Goal: Transaction & Acquisition: Purchase product/service

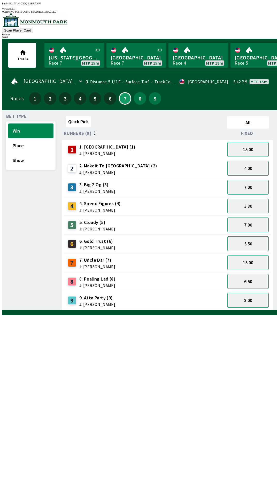
click at [101, 265] on span "J: [PERSON_NAME]" at bounding box center [97, 267] width 36 height 4
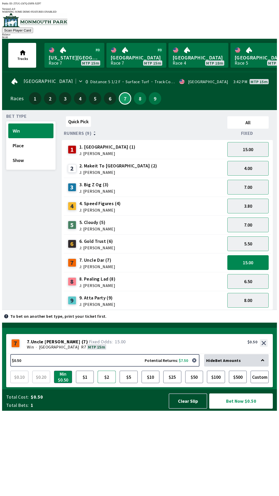
click at [107, 383] on button "$2" at bounding box center [107, 377] width 18 height 12
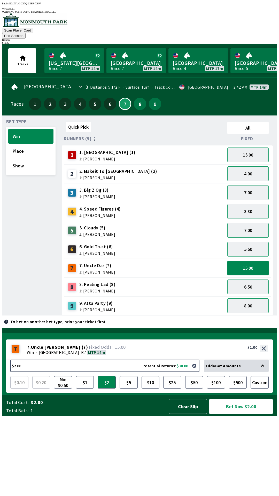
click at [232, 414] on button "Bet Now $2.00" at bounding box center [241, 406] width 64 height 15
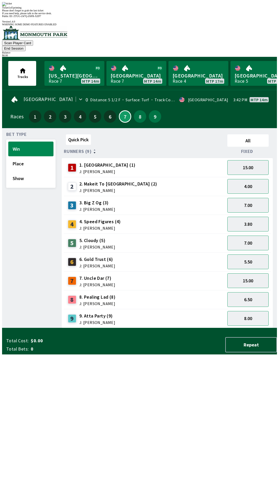
click at [183, 328] on div "Quick Pick All Runners (9) Fixed 1 1. Vamos Viejo (1) J: [PERSON_NAME] 15.00 2 …" at bounding box center [169, 230] width 215 height 196
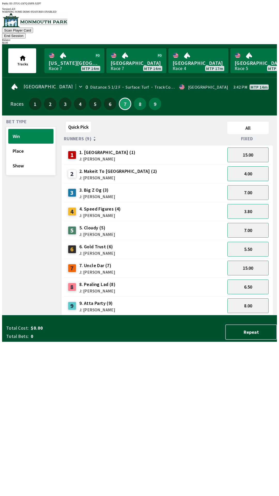
click at [26, 33] on button "End Session" at bounding box center [14, 35] width 24 height 5
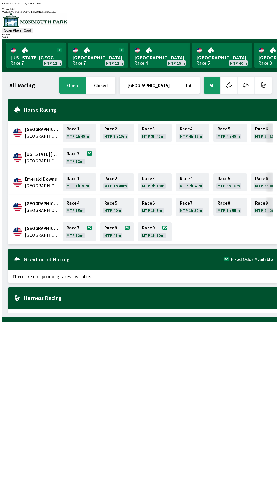
click at [48, 50] on link "[US_STATE] Park Race 7 MTP 12m" at bounding box center [36, 55] width 60 height 25
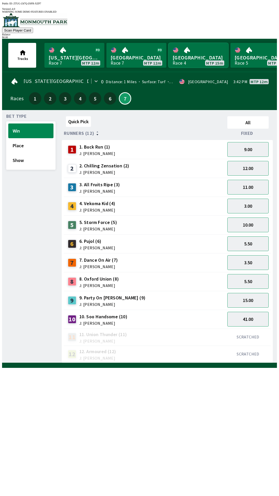
click at [193, 47] on link "[GEOGRAPHIC_DATA] 4 MTP 15m" at bounding box center [199, 55] width 60 height 25
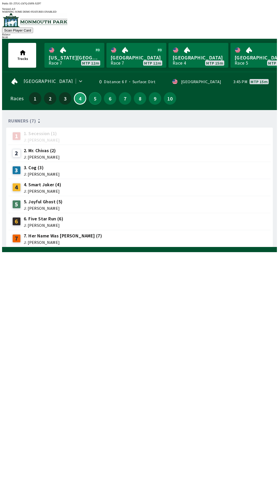
click at [94, 93] on button "5" at bounding box center [95, 98] width 12 height 12
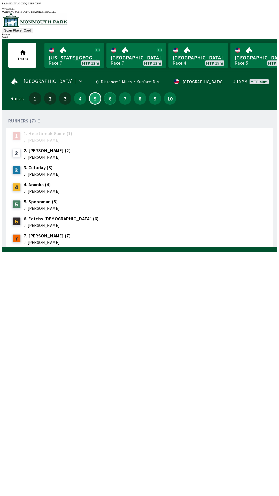
click at [109, 96] on button "6" at bounding box center [110, 98] width 12 height 12
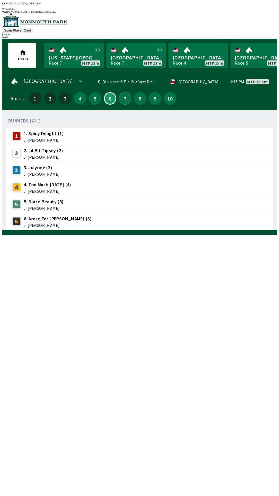
click at [125, 97] on button "7" at bounding box center [125, 98] width 12 height 12
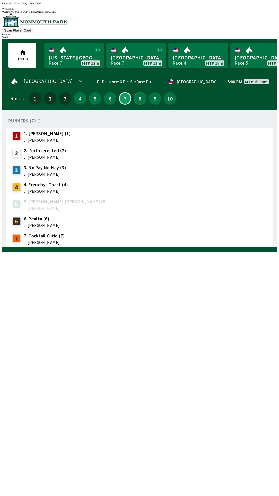
click at [141, 94] on button "8" at bounding box center [140, 98] width 12 height 12
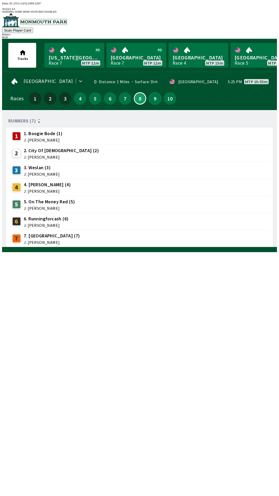
click at [153, 93] on button "9" at bounding box center [155, 98] width 12 height 12
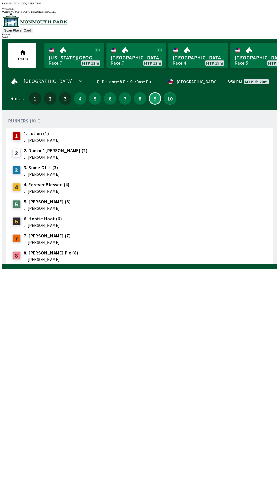
click at [170, 95] on button "10" at bounding box center [170, 98] width 12 height 12
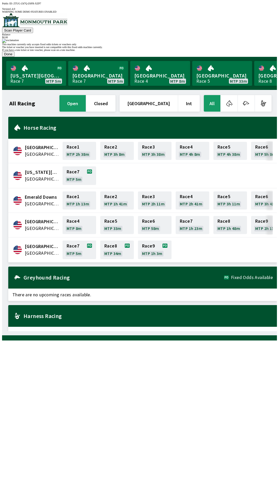
click at [14, 57] on button "Done" at bounding box center [8, 53] width 12 height 5
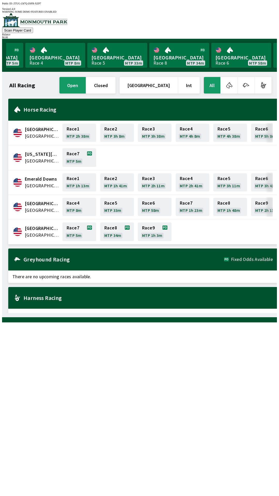
scroll to position [0, 105]
click at [181, 51] on link "[GEOGRAPHIC_DATA] Race 8 MTP 34m" at bounding box center [179, 55] width 60 height 25
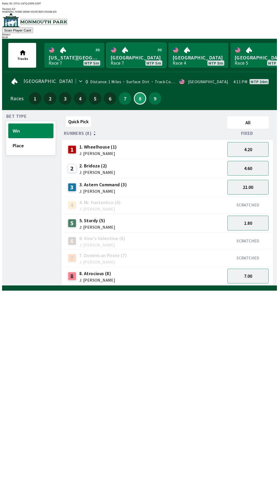
click at [142, 54] on link "Monmouth Park Race 7 MTP 5m" at bounding box center [137, 55] width 60 height 25
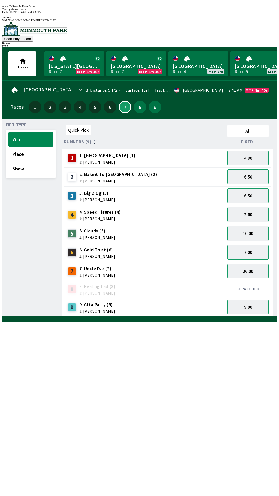
click at [95, 301] on span "9. Atta Party (9)" at bounding box center [97, 304] width 36 height 7
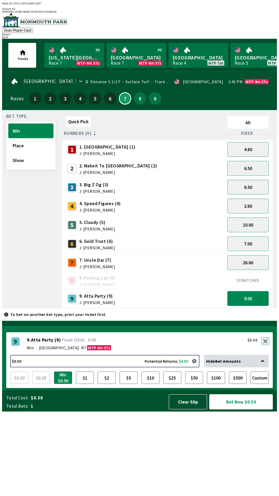
click at [266, 345] on button "button" at bounding box center [266, 342] width 8 height 8
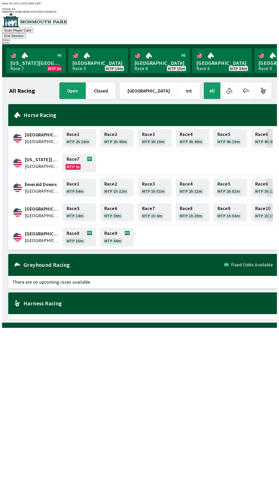
click at [26, 33] on button "End Session" at bounding box center [14, 35] width 24 height 5
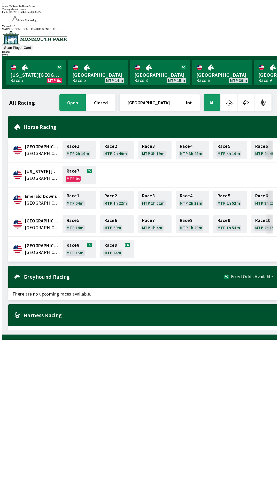
click at [212, 328] on div "All Racing open closed [GEOGRAPHIC_DATA] Int All [GEOGRAPHIC_DATA] [GEOGRAPHIC_…" at bounding box center [141, 211] width 271 height 237
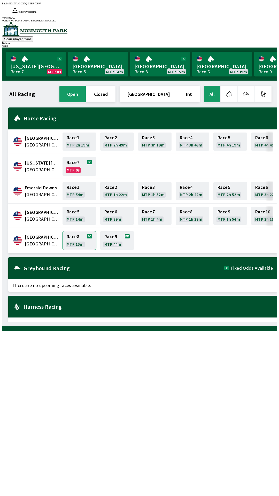
click at [80, 231] on link "Race 8 MTP 15m" at bounding box center [80, 240] width 34 height 19
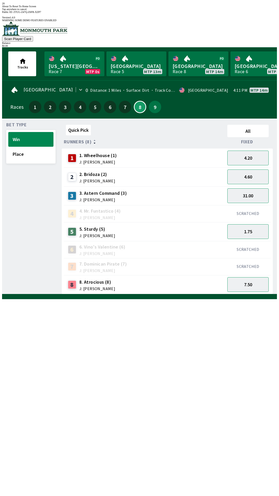
click at [187, 295] on div "Quick Pick All Runners (8) Fixed 1 1. Wheelhouse (1) J: [PERSON_NAME] 4.20 2 2.…" at bounding box center [169, 209] width 215 height 172
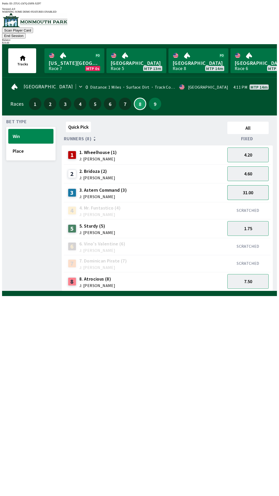
click at [251, 185] on button "31.00" at bounding box center [248, 192] width 41 height 15
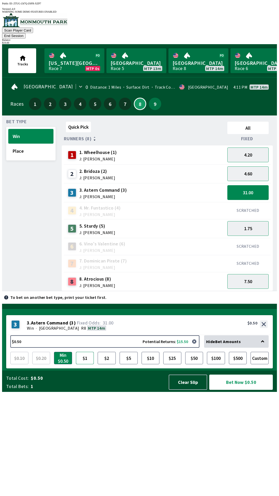
click at [86, 365] on button "$1" at bounding box center [85, 358] width 18 height 12
click at [250, 275] on button "7.50" at bounding box center [248, 281] width 41 height 15
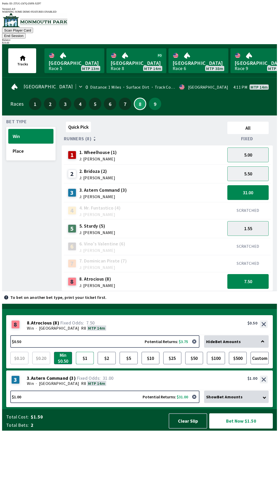
click at [85, 365] on button "$1" at bounding box center [85, 358] width 18 height 12
click at [239, 429] on button "Bet Now $2.00" at bounding box center [241, 421] width 64 height 15
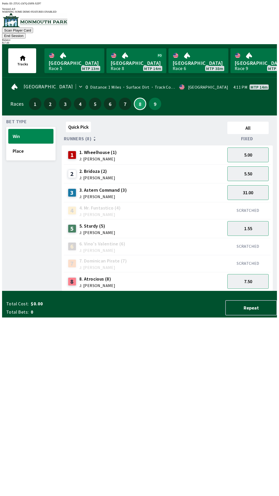
click at [26, 33] on button "End Session" at bounding box center [14, 35] width 24 height 5
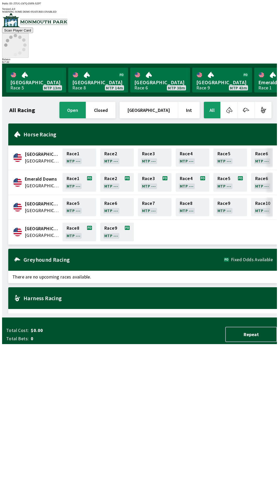
click at [27, 34] on icon at bounding box center [15, 45] width 22 height 22
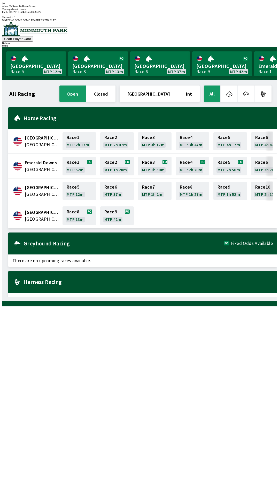
click at [236, 297] on div "All Racing open closed [GEOGRAPHIC_DATA] Int All [GEOGRAPHIC_DATA] [GEOGRAPHIC_…" at bounding box center [141, 191] width 271 height 213
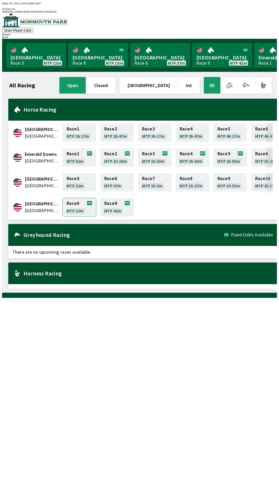
click at [81, 202] on link "Race 8 MTP 13m" at bounding box center [80, 207] width 34 height 19
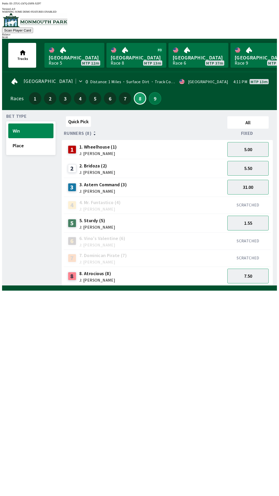
click at [153, 92] on button "9" at bounding box center [155, 98] width 12 height 12
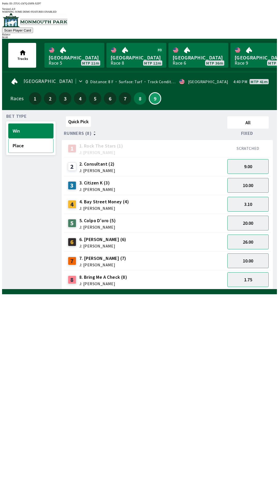
click at [22, 144] on button "Place" at bounding box center [30, 145] width 45 height 15
click at [26, 125] on button "Win" at bounding box center [30, 131] width 45 height 15
click at [141, 97] on button "8" at bounding box center [140, 98] width 12 height 12
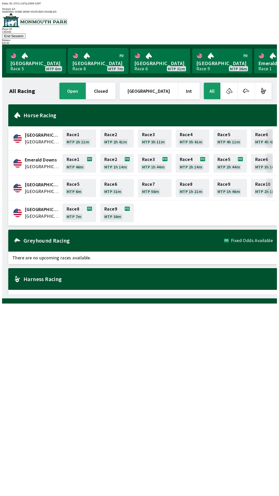
click at [95, 51] on link "[GEOGRAPHIC_DATA] Race 8 MTP 7m" at bounding box center [98, 61] width 60 height 25
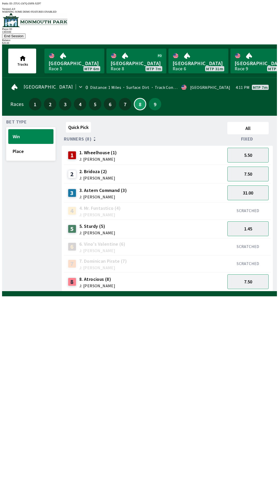
click at [252, 42] on div "$ 20.00" at bounding box center [139, 43] width 275 height 3
click at [26, 33] on button "End Session" at bounding box center [14, 35] width 24 height 5
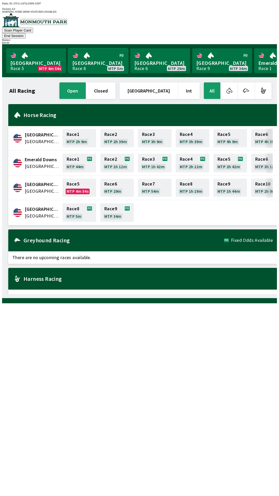
click at [84, 55] on link "[GEOGRAPHIC_DATA] Race 8 MTP 5m" at bounding box center [98, 60] width 60 height 25
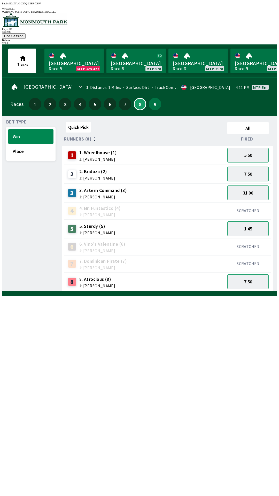
click at [249, 167] on button "7.50" at bounding box center [248, 174] width 41 height 15
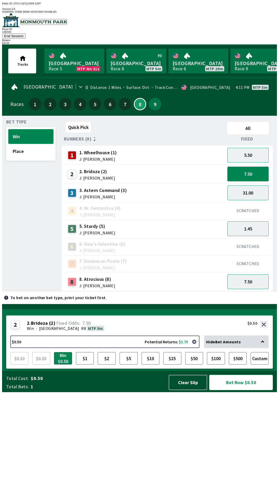
click at [242, 390] on button "Bet Now $0.50" at bounding box center [241, 382] width 64 height 15
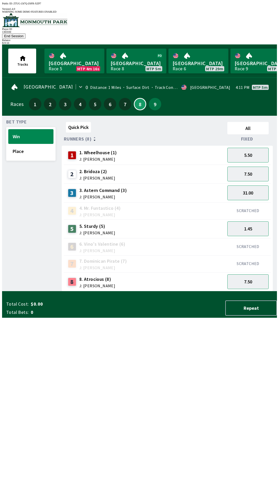
click at [172, 292] on div "Quick Pick All Runners (8) Fixed 1 1. Wheelhouse (1) J: [PERSON_NAME] 5.50 2 2.…" at bounding box center [169, 206] width 215 height 172
click at [251, 167] on button "7.50" at bounding box center [248, 174] width 41 height 15
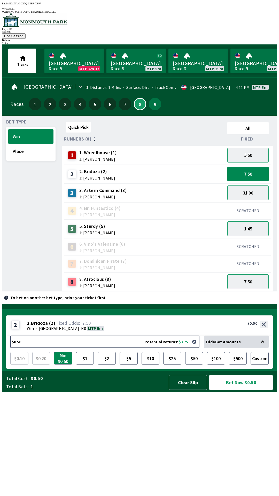
click at [244, 390] on button "Bet Now $0.50" at bounding box center [241, 382] width 64 height 15
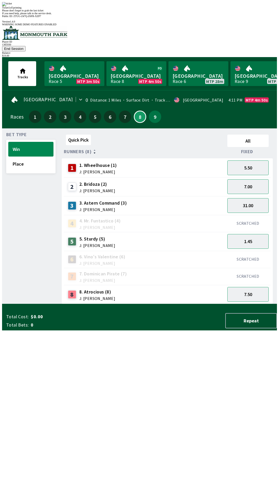
click at [167, 12] on div "Please don't forget to grab the last ticket" at bounding box center [139, 10] width 275 height 3
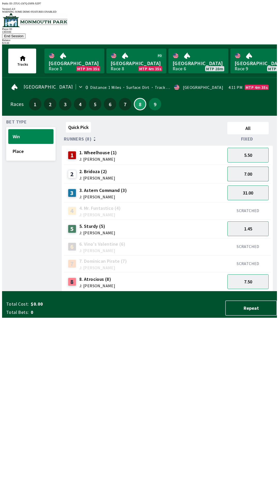
click at [250, 167] on button "7.00" at bounding box center [248, 174] width 41 height 15
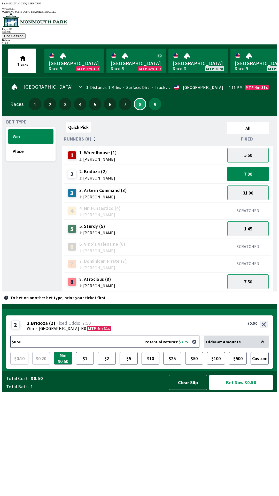
click at [242, 390] on button "Bet Now $0.50" at bounding box center [241, 382] width 64 height 15
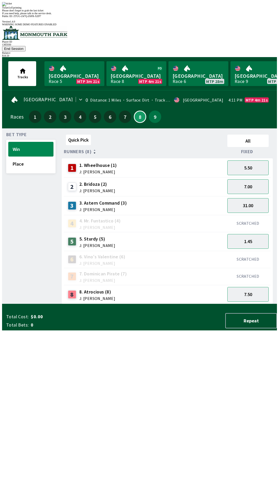
click at [178, 15] on div "Ticket 1 of 1 printing Please don't forget to grab the last ticket If you need …" at bounding box center [139, 8] width 275 height 13
click at [186, 304] on div "Quick Pick All Runners (8) Fixed 1 1. Wheelhouse (1) J: [PERSON_NAME] 5.50 2 2.…" at bounding box center [169, 219] width 215 height 172
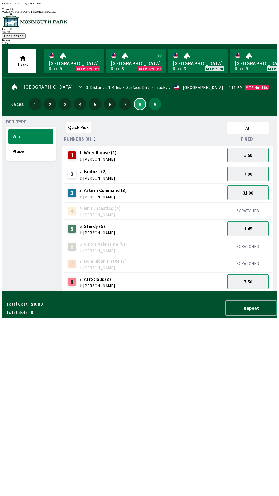
click at [250, 316] on button "Repeat" at bounding box center [251, 308] width 52 height 15
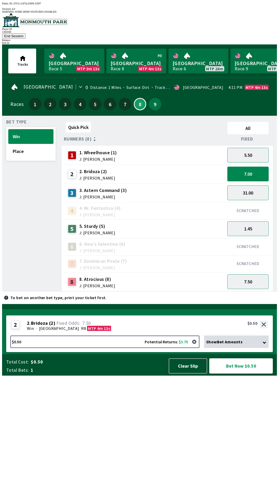
click at [247, 374] on button "Bet Now $0.50" at bounding box center [241, 366] width 64 height 15
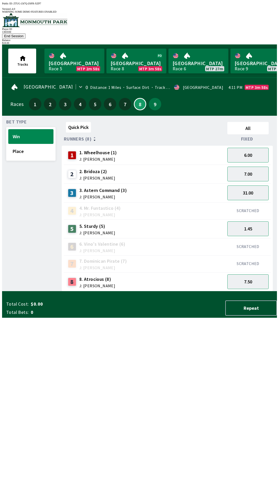
click at [184, 292] on div "Quick Pick All Runners (8) Fixed 1 1. Wheelhouse (1) J: [PERSON_NAME] 6.00 2 2.…" at bounding box center [169, 206] width 215 height 172
click at [252, 168] on button "7.00" at bounding box center [248, 174] width 41 height 15
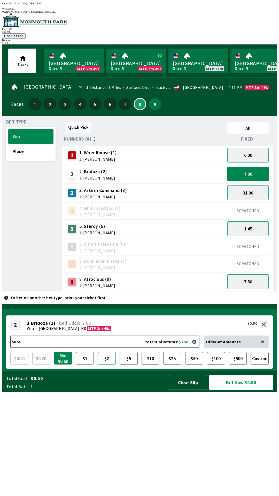
click at [106, 365] on button "$2" at bounding box center [107, 358] width 18 height 12
click at [246, 390] on button "Bet Now $2.00" at bounding box center [241, 382] width 64 height 15
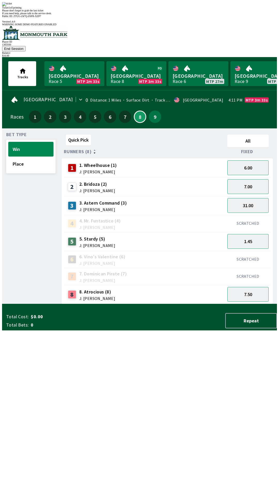
click at [52, 15] on span "If you need help, please talk to the service desk." at bounding box center [27, 13] width 50 height 3
click at [164, 9] on div "Ticket 1 of 1 printing" at bounding box center [139, 7] width 275 height 3
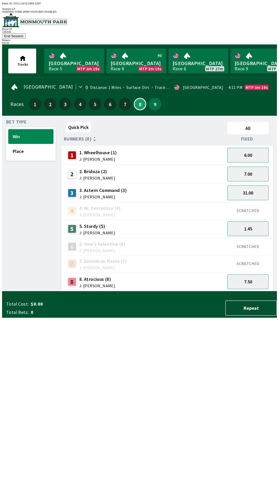
click at [194, 292] on div "Quick Pick All Runners (8) Fixed 1 1. Wheelhouse (1) J: [PERSON_NAME] 6.00 2 2.…" at bounding box center [169, 206] width 215 height 172
click at [191, 292] on div "Quick Pick All Runners (8) Fixed 1 1. Wheelhouse (1) J: [PERSON_NAME] 6.00 2 2.…" at bounding box center [169, 206] width 215 height 172
click at [250, 167] on button "7.00" at bounding box center [248, 174] width 41 height 15
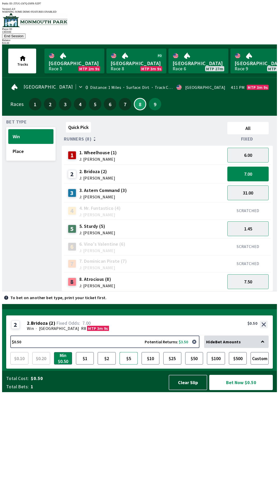
click at [131, 365] on button "$5" at bounding box center [129, 358] width 18 height 12
click at [242, 390] on button "Bet Now $5.00" at bounding box center [241, 382] width 64 height 15
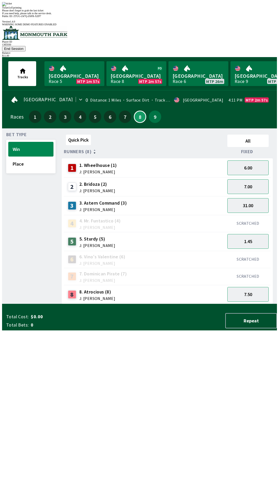
click at [189, 304] on div "Quick Pick All Runners (8) Fixed 1 1. Wheelhouse (1) J: [PERSON_NAME] 6.00 2 2.…" at bounding box center [169, 219] width 215 height 172
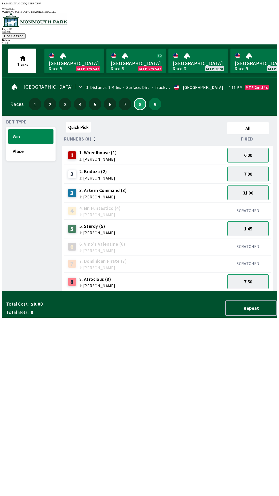
click at [246, 167] on button "7.00" at bounding box center [248, 174] width 41 height 15
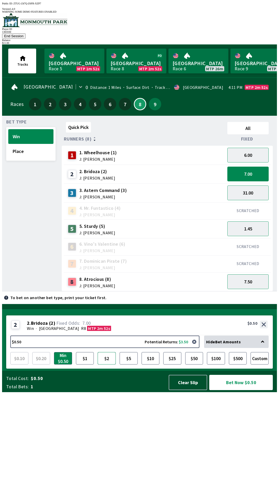
click at [108, 365] on button "$2" at bounding box center [107, 358] width 18 height 12
click at [245, 390] on button "Bet Now $2.00" at bounding box center [241, 382] width 64 height 15
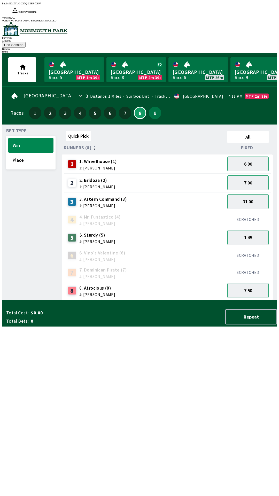
click at [165, 300] on div "Quick Pick All Runners (8) Fixed 1 1. Wheelhouse (1) J: [PERSON_NAME] 6.00 2 2.…" at bounding box center [169, 215] width 215 height 172
click at [249, 192] on div "31.00" at bounding box center [248, 201] width 46 height 19
click at [249, 176] on button "7.00" at bounding box center [248, 183] width 41 height 15
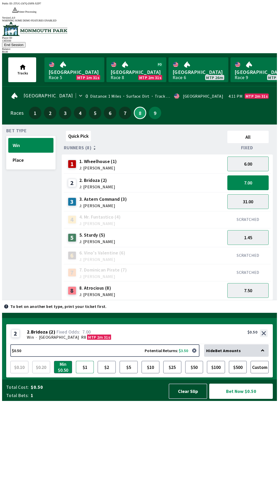
click at [92, 374] on button "$1" at bounding box center [85, 367] width 18 height 12
click at [132, 374] on button "$5" at bounding box center [129, 367] width 18 height 12
click at [242, 399] on button "Bet Now $5.00" at bounding box center [241, 391] width 64 height 15
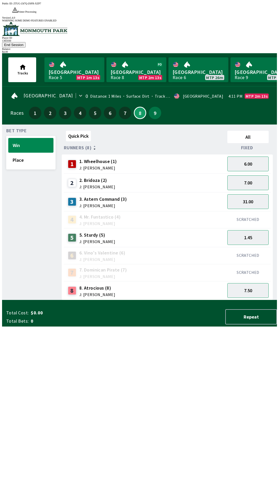
click at [166, 300] on div "Quick Pick All Runners (8) Fixed 1 1. Wheelhouse (1) J: [PERSON_NAME] 6.00 2 2.…" at bounding box center [169, 215] width 215 height 172
click at [249, 176] on button "7.00" at bounding box center [248, 183] width 41 height 15
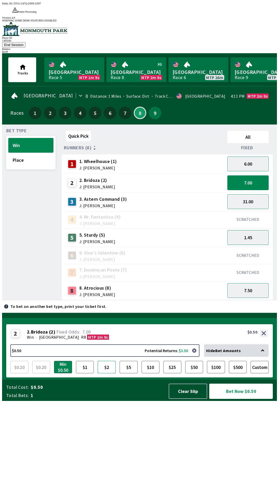
click at [108, 374] on button "$2" at bounding box center [107, 367] width 18 height 12
click at [241, 399] on button "Bet Now $2.00" at bounding box center [241, 391] width 64 height 15
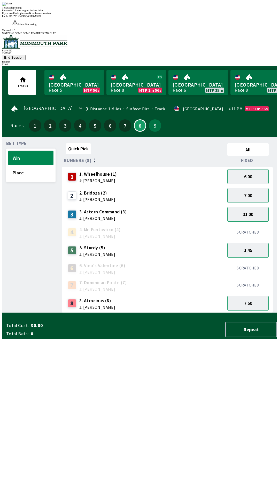
click at [191, 313] on div "Quick Pick All Runners (8) Fixed 1 1. Wheelhouse (1) J: [PERSON_NAME] 6.00 2 2.…" at bounding box center [169, 227] width 215 height 172
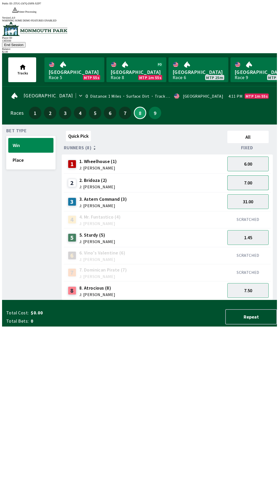
click at [249, 176] on button "7.00" at bounding box center [248, 183] width 41 height 15
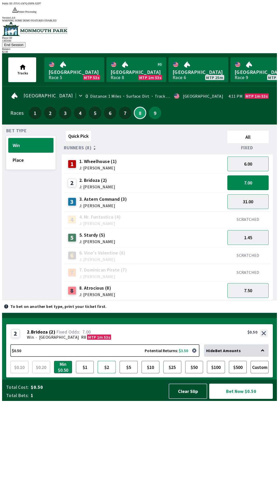
click at [106, 374] on button "$2" at bounding box center [107, 367] width 18 height 12
click at [245, 399] on button "Bet Now $2.00" at bounding box center [241, 391] width 64 height 15
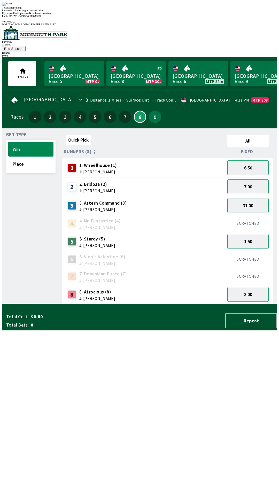
click at [197, 304] on div "Quick Pick All Runners (8) Fixed 1 1. Wheelhouse (1) J: [PERSON_NAME] 6.50 2 2.…" at bounding box center [169, 219] width 215 height 172
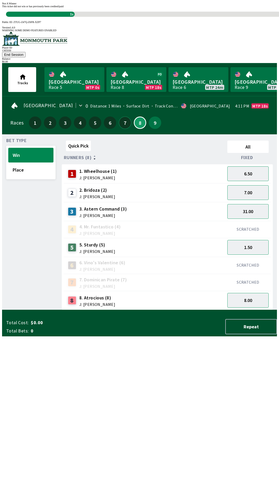
click at [124, 117] on button "7" at bounding box center [125, 123] width 12 height 12
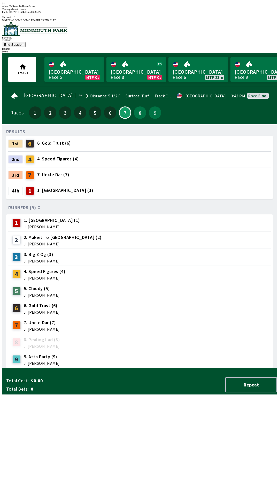
click at [237, 368] on div "RESULTS 1st 6 6. Gold Trust (6) 2nd 4 4. Speed Figures (4) 3rd 7 7. Uncle Dar (…" at bounding box center [141, 249] width 271 height 240
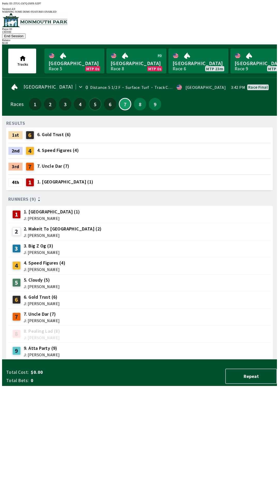
click at [97, 98] on button "5" at bounding box center [95, 104] width 12 height 12
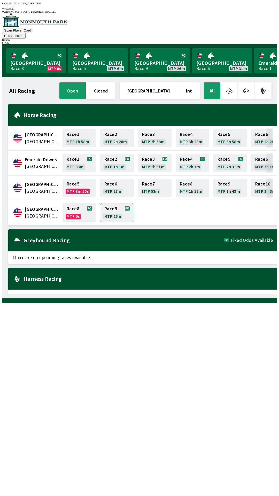
click at [112, 203] on link "Race 9 MTP 26m" at bounding box center [117, 212] width 34 height 19
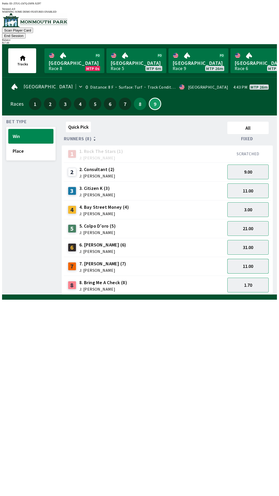
click at [246, 260] on button "11.00" at bounding box center [248, 266] width 41 height 15
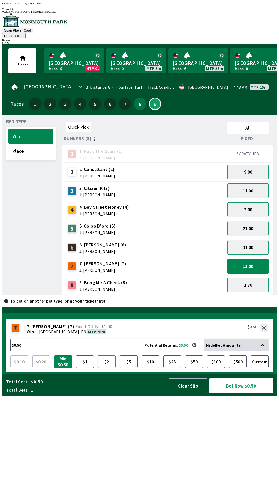
click at [102, 368] on button "$2" at bounding box center [107, 362] width 18 height 12
click at [231, 394] on button "Bet Now $2.00" at bounding box center [241, 386] width 64 height 15
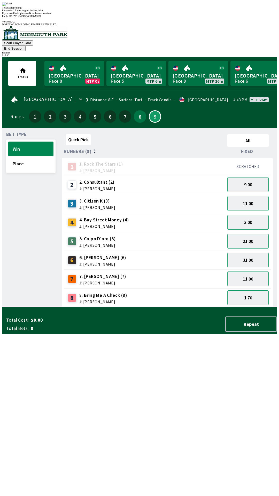
click at [194, 308] on div "Quick Pick All Runners (8) Fixed 1 1. Rock The Stars (1) J: [PERSON_NAME] SCRAT…" at bounding box center [169, 219] width 215 height 175
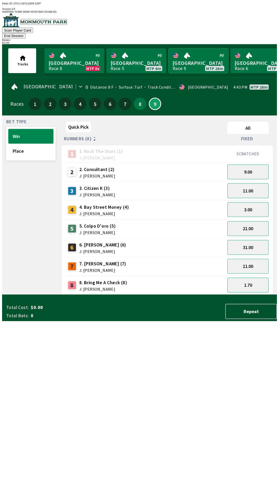
click at [196, 48] on link "[GEOGRAPHIC_DATA] Race 9 MTP 26m" at bounding box center [199, 60] width 60 height 25
click at [184, 56] on link "[GEOGRAPHIC_DATA] Race 9 MTP 26m" at bounding box center [199, 60] width 60 height 25
click at [26, 33] on button "End Session" at bounding box center [14, 35] width 24 height 5
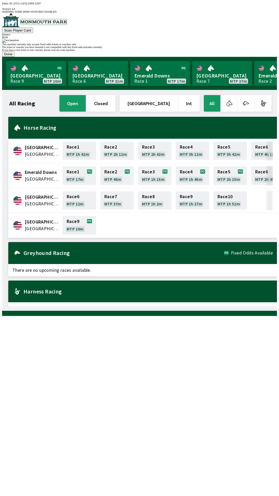
click at [14, 57] on button "Done" at bounding box center [8, 53] width 12 height 5
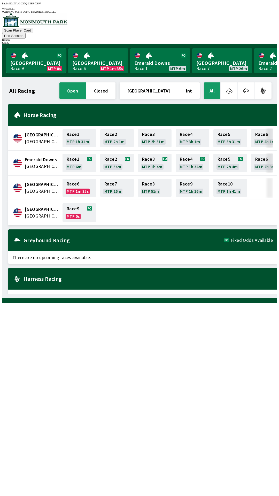
click at [31, 55] on link "[GEOGRAPHIC_DATA] Race 9 MTP 0s" at bounding box center [36, 60] width 60 height 25
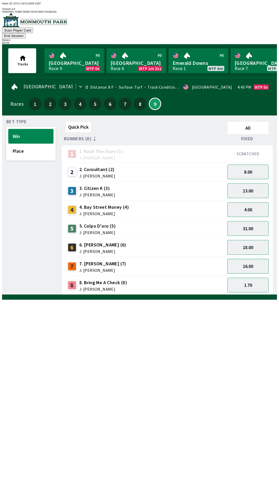
click at [250, 259] on button "16.00" at bounding box center [248, 266] width 41 height 15
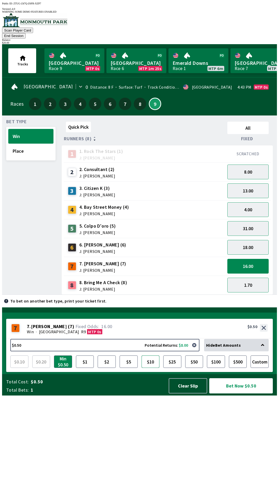
click at [155, 368] on button "$10" at bounding box center [151, 362] width 18 height 12
click at [241, 394] on button "Bet Now $10.00" at bounding box center [241, 386] width 64 height 15
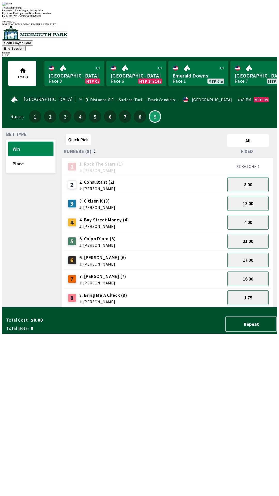
click at [170, 308] on div "Quick Pick All Runners (8) Fixed 1 1. Rock The Stars (1) J: [PERSON_NAME] SCRAT…" at bounding box center [169, 219] width 215 height 175
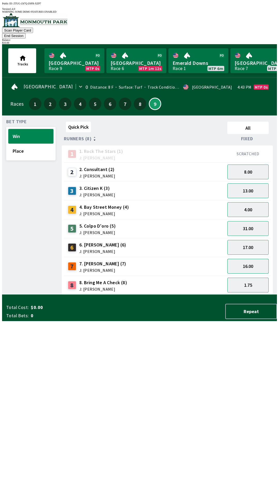
click at [249, 260] on button "16.00" at bounding box center [248, 266] width 41 height 15
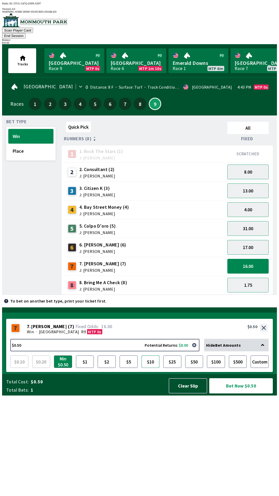
click at [151, 368] on button "$10" at bounding box center [151, 362] width 18 height 12
click at [238, 394] on button "Bet Now $10.00" at bounding box center [241, 386] width 64 height 15
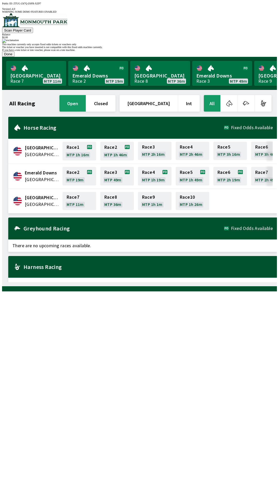
click at [14, 57] on button "Done" at bounding box center [8, 53] width 12 height 5
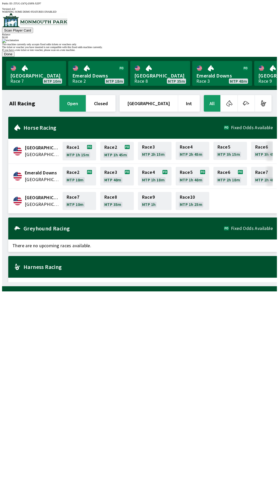
click at [14, 57] on button "Done" at bounding box center [8, 53] width 12 height 5
click at [151, 51] on div "If you have a tote ticket or tote voucher, please scan on a tote machine." at bounding box center [139, 50] width 275 height 3
click at [14, 57] on button "Done" at bounding box center [8, 53] width 12 height 5
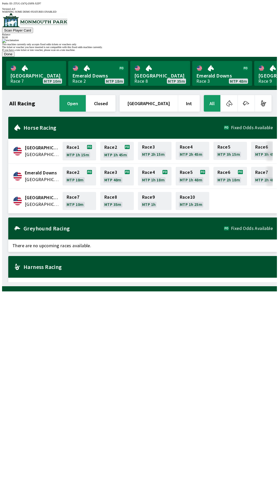
click at [14, 57] on button "Done" at bounding box center [8, 53] width 12 height 5
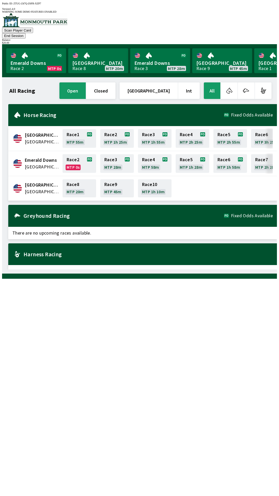
click at [81, 252] on h2 "Harness Racing" at bounding box center [149, 254] width 250 height 4
click at [163, 82] on button "[GEOGRAPHIC_DATA]" at bounding box center [149, 90] width 58 height 17
click at [26, 33] on button "End Session" at bounding box center [14, 35] width 24 height 5
